Goal: Transaction & Acquisition: Purchase product/service

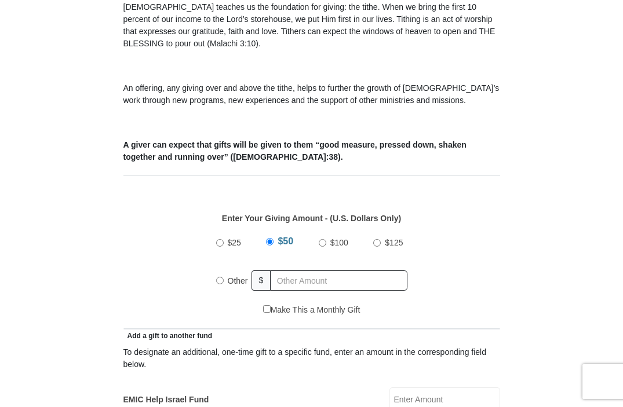
scroll to position [339, 0]
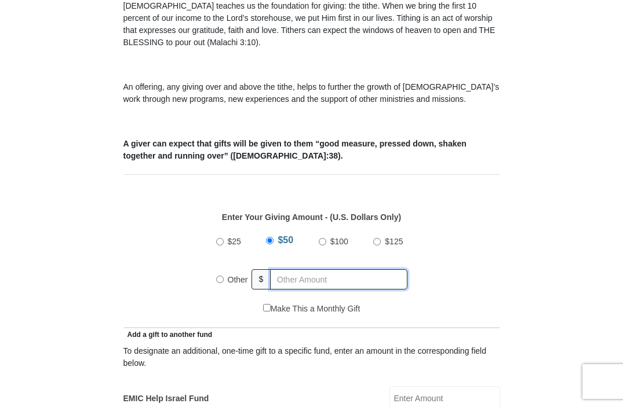
radio input "true"
click at [276, 282] on input "text" at bounding box center [341, 279] width 133 height 20
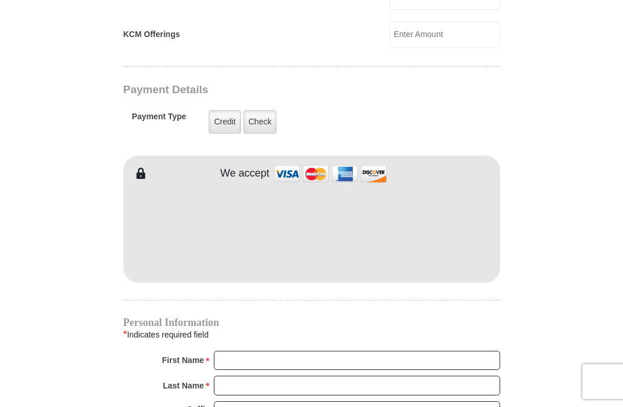
scroll to position [856, 0]
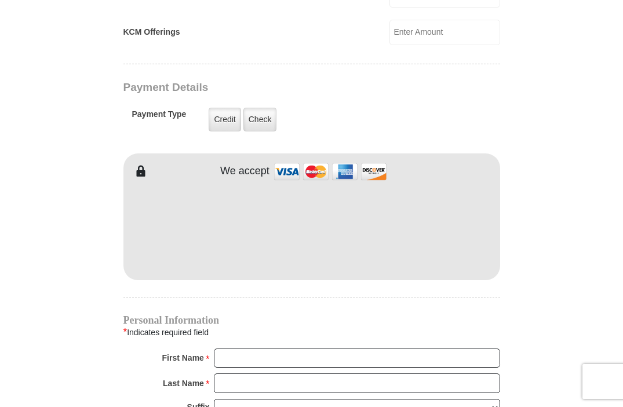
type input "72"
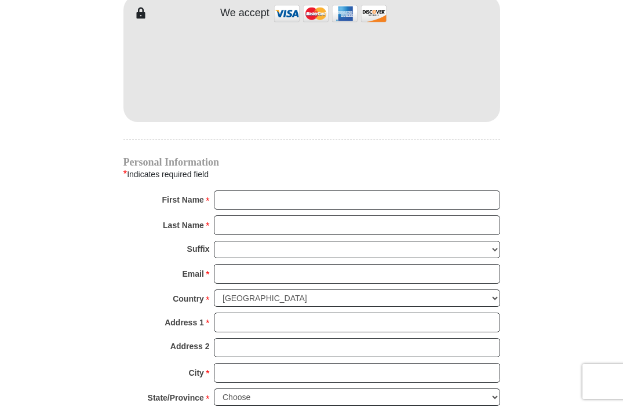
scroll to position [1017, 0]
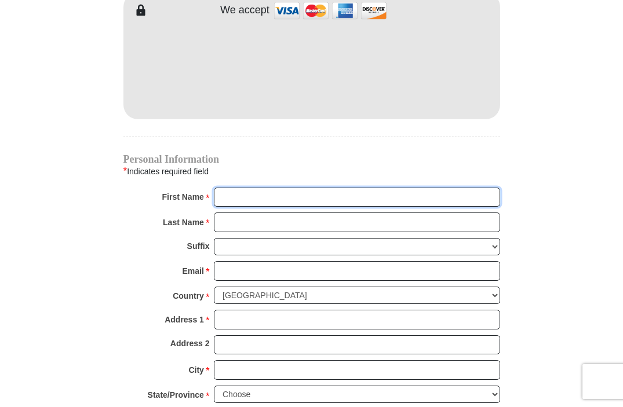
click at [220, 199] on input "First Name *" at bounding box center [357, 198] width 286 height 20
type input "[DEMOGRAPHIC_DATA]"
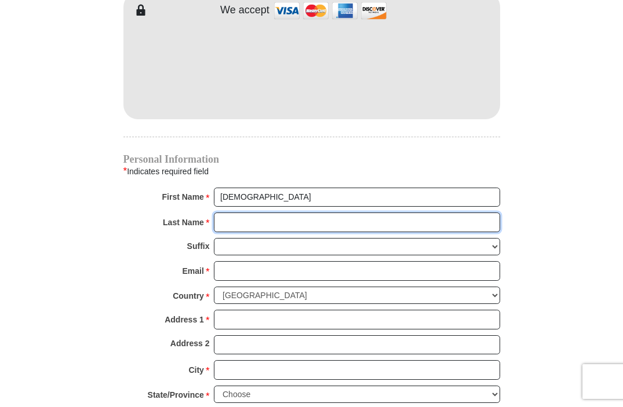
click at [221, 224] on input "Last Name *" at bounding box center [357, 223] width 286 height 20
type input "Paxsongaypaxson@gmai"
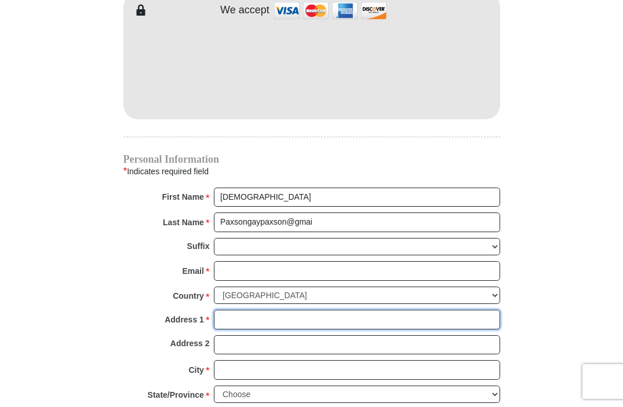
click at [222, 313] on input "Address 1 *" at bounding box center [357, 320] width 286 height 20
type input "11 Tonjo Ct"
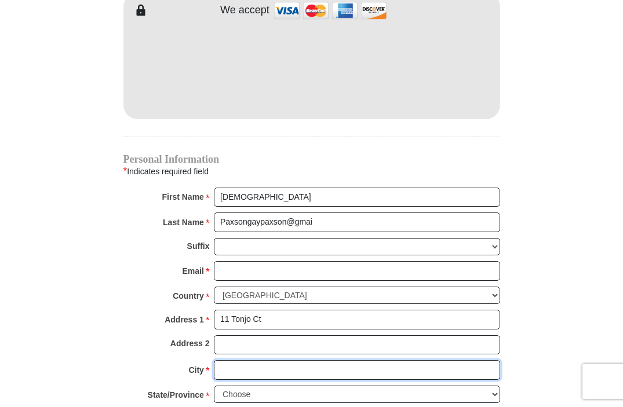
click at [223, 360] on input "City *" at bounding box center [357, 370] width 286 height 20
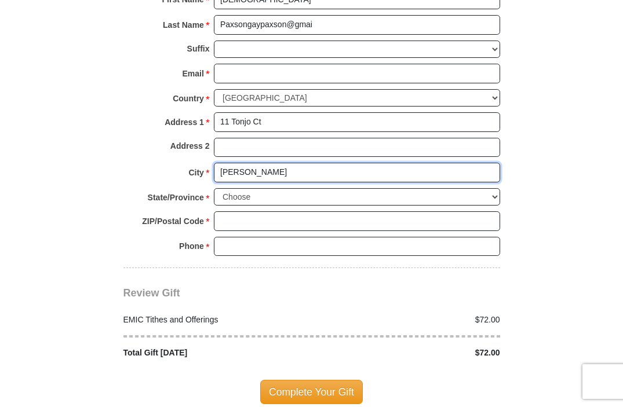
scroll to position [1227, 0]
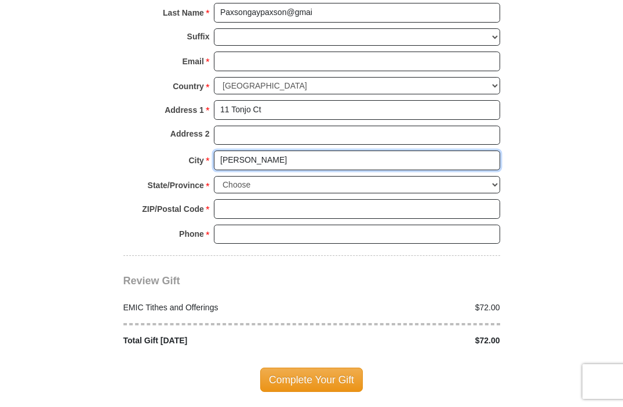
type input "[PERSON_NAME]"
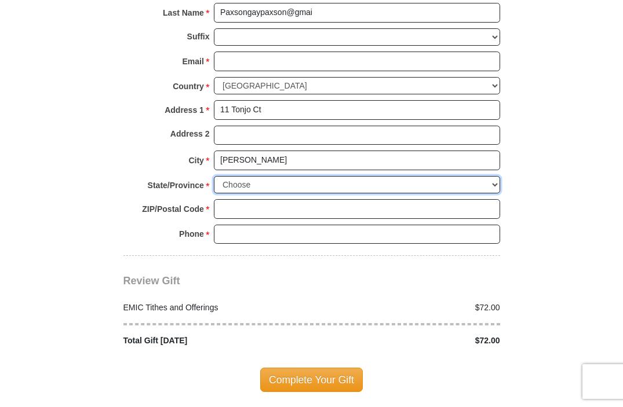
select select "KS"
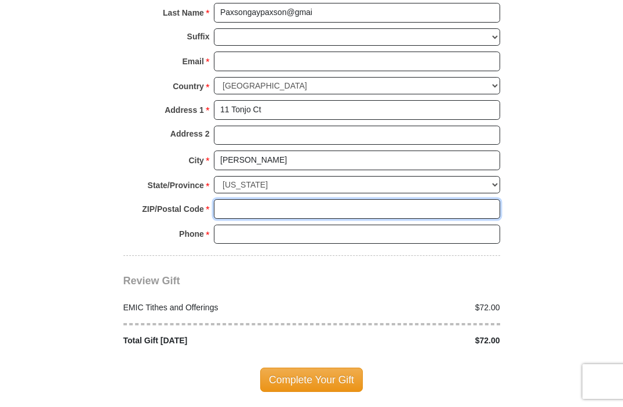
click at [221, 199] on input "ZIP/Postal Code *" at bounding box center [357, 209] width 286 height 20
type input "67052"
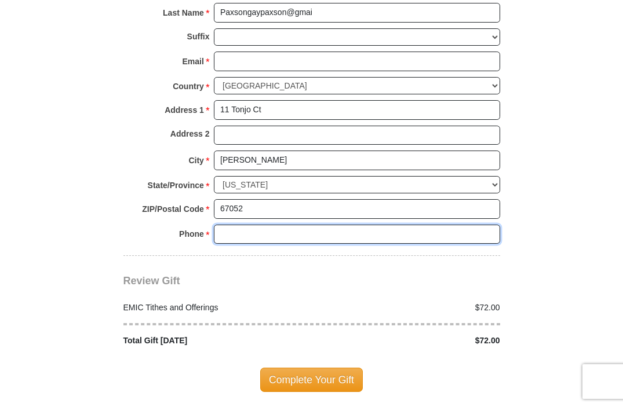
click at [218, 225] on input "Phone * *" at bounding box center [357, 235] width 286 height 20
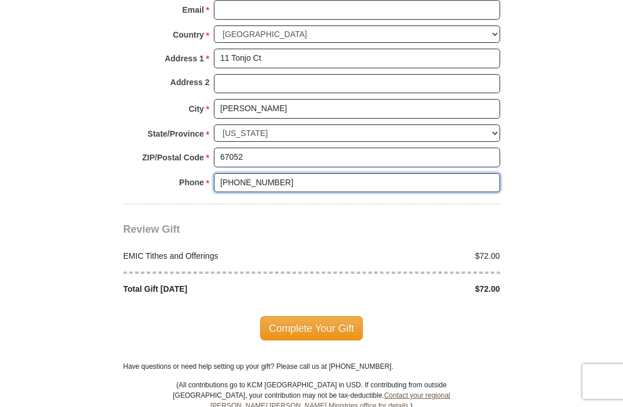
scroll to position [1279, 0]
type input "[PHONE_NUMBER]"
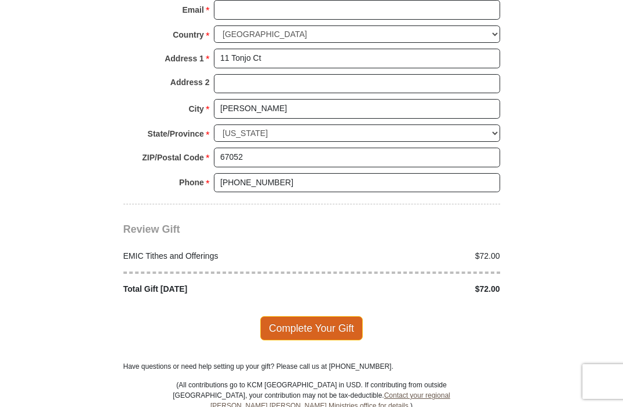
click at [302, 316] on span "Complete Your Gift" at bounding box center [311, 328] width 103 height 24
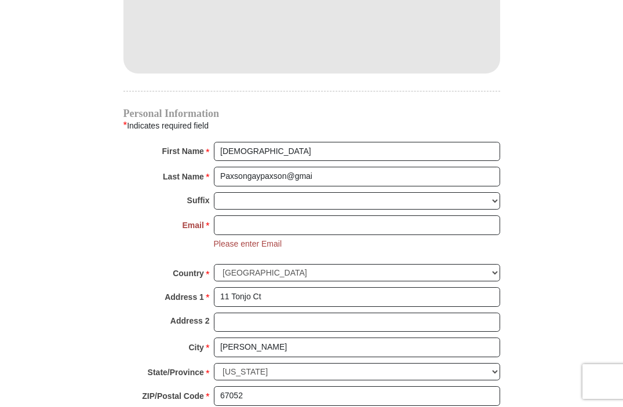
scroll to position [1071, 0]
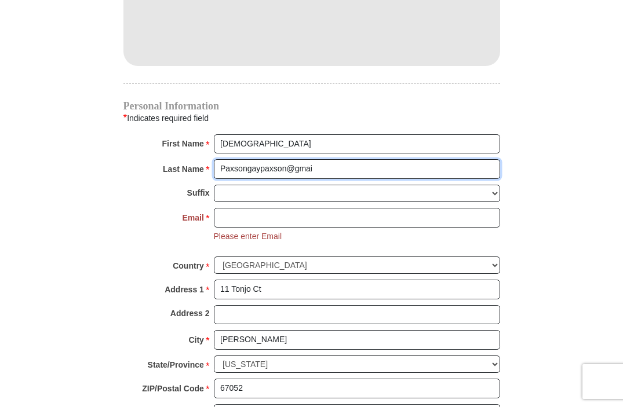
click at [324, 170] on input "Paxsongaypaxson@gmai" at bounding box center [357, 169] width 286 height 20
type input "[PERSON_NAME]"
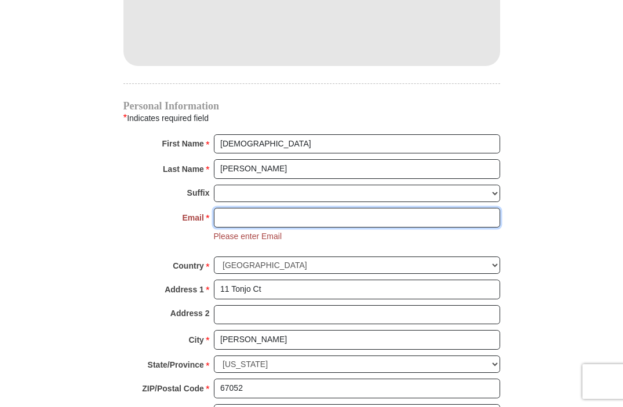
click at [220, 214] on input "Email *" at bounding box center [357, 218] width 286 height 20
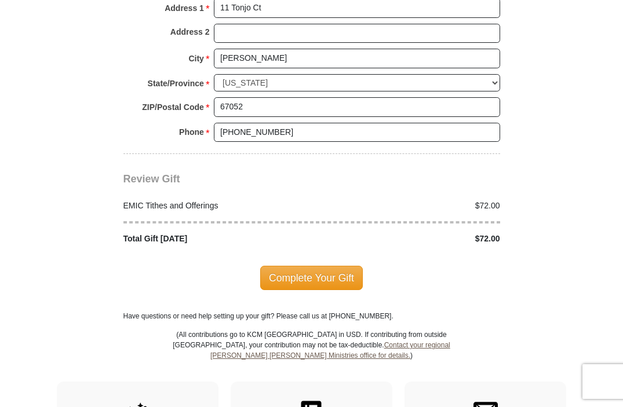
scroll to position [1361, 0]
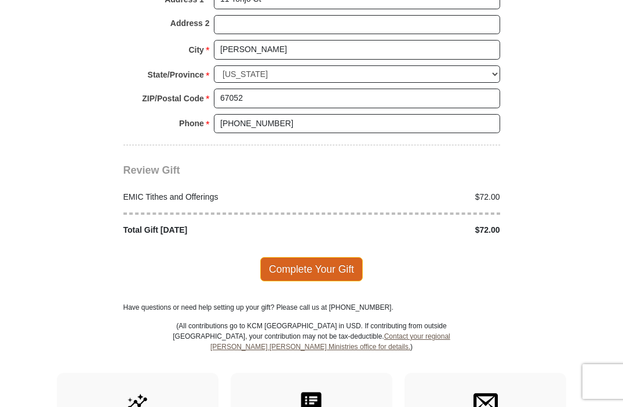
type input "[EMAIL_ADDRESS][DOMAIN_NAME]"
click at [308, 257] on span "Complete Your Gift" at bounding box center [311, 269] width 103 height 24
